Goal: Task Accomplishment & Management: Manage account settings

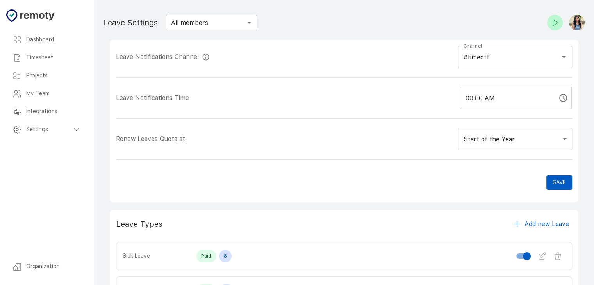
click at [40, 52] on div "Timesheet" at bounding box center [46, 58] width 81 height 18
click at [43, 56] on h6 "Timesheet" at bounding box center [53, 57] width 55 height 9
click at [47, 36] on h6 "Dashboard" at bounding box center [53, 40] width 55 height 9
click at [41, 59] on h6 "Timesheet" at bounding box center [53, 57] width 55 height 9
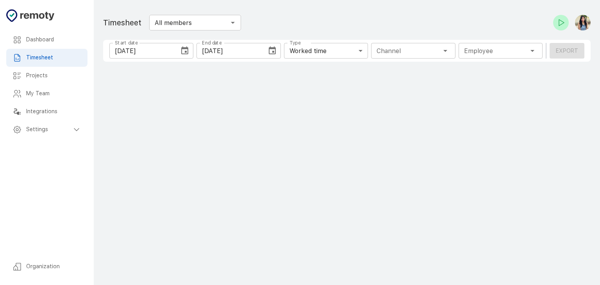
type input "1 Employee"
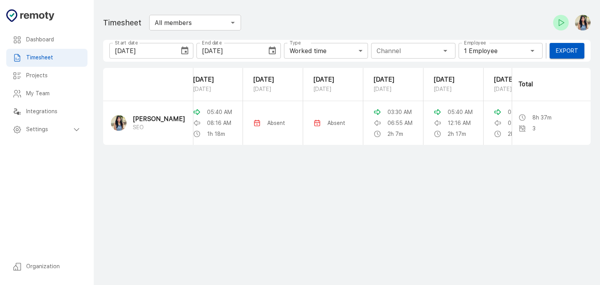
scroll to position [0, 54]
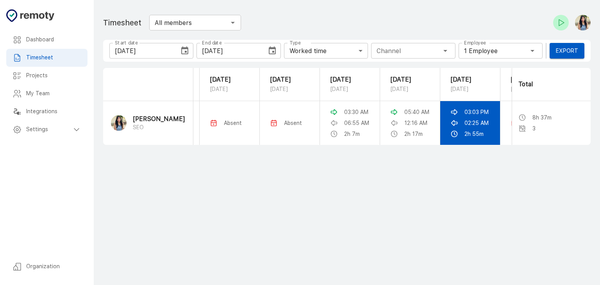
click at [479, 122] on p "02:25 AM" at bounding box center [476, 123] width 24 height 8
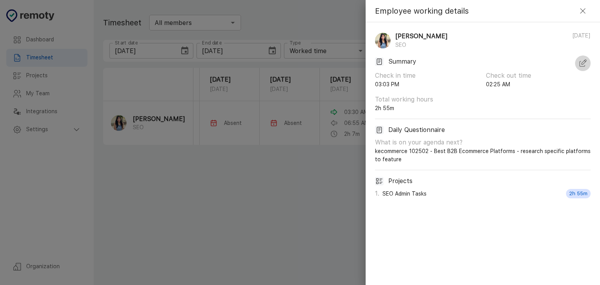
click at [583, 61] on icon "button" at bounding box center [582, 63] width 9 height 9
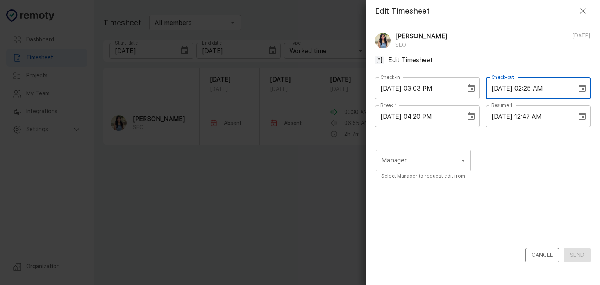
click at [534, 90] on input "10/10/2025 02:25 AM" at bounding box center [528, 88] width 85 height 22
type input "10/10/2025 01:25 AM"
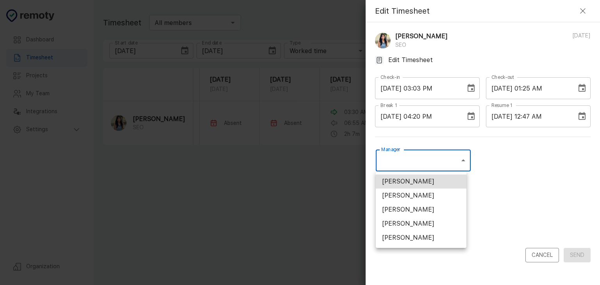
click at [440, 160] on body "Dashboard Timesheet Projects My Team Integrations Settings Organization Dashboa…" at bounding box center [300, 142] width 600 height 285
click at [428, 219] on li "Rochelle Serapion" at bounding box center [421, 224] width 91 height 14
type input "U01ARS6U3DX"
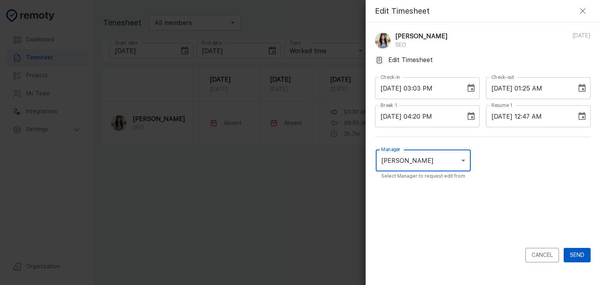
click at [578, 251] on button "Send" at bounding box center [576, 255] width 27 height 14
